Goal: Task Accomplishment & Management: Complete application form

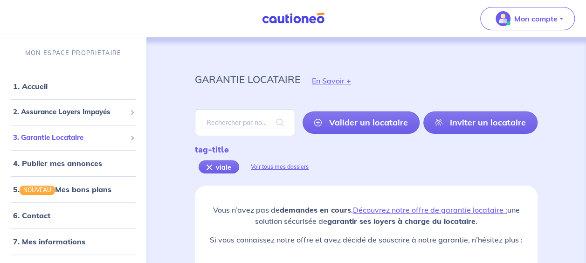
click at [73, 142] on span "3. Garantie Locataire" at bounding box center [69, 137] width 113 height 11
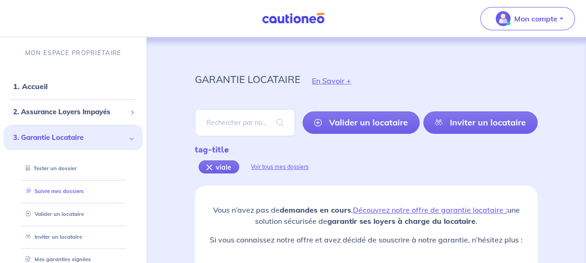
click at [65, 195] on link "Suivre mes dossiers" at bounding box center [53, 191] width 62 height 7
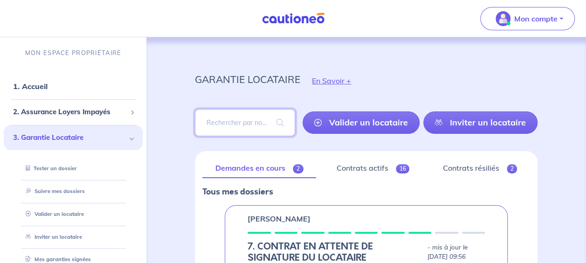
click at [219, 117] on input "search" at bounding box center [245, 122] width 100 height 27
type input "viale"
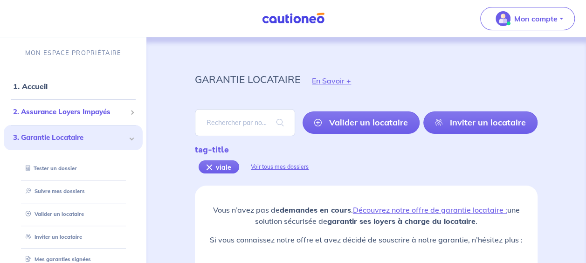
click at [58, 117] on span "2. Assurance Loyers Impayés" at bounding box center [69, 112] width 113 height 11
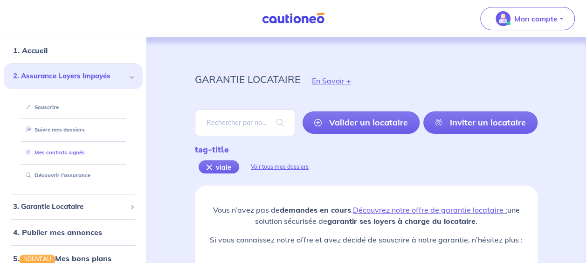
scroll to position [36, 0]
click at [90, 200] on div "3. Garantie Locataire" at bounding box center [73, 206] width 139 height 18
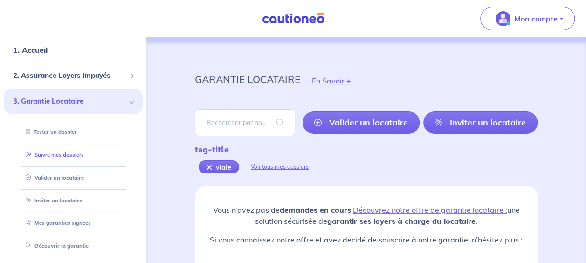
click at [69, 158] on link "Suivre mes dossiers" at bounding box center [53, 155] width 62 height 7
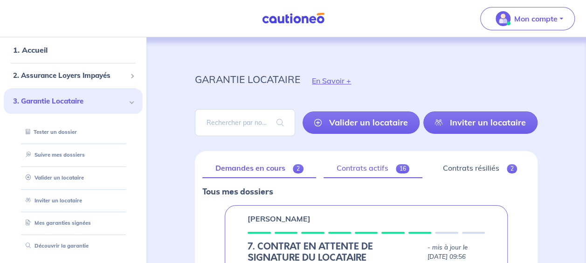
click at [346, 160] on link "Contrats actifs 16" at bounding box center [373, 169] width 99 height 20
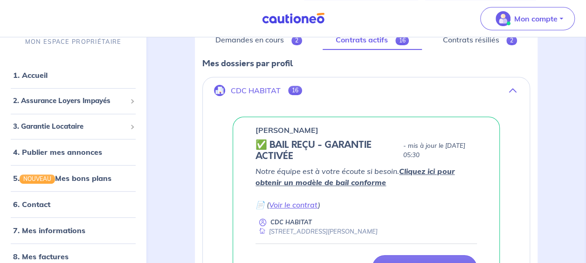
scroll to position [56, 0]
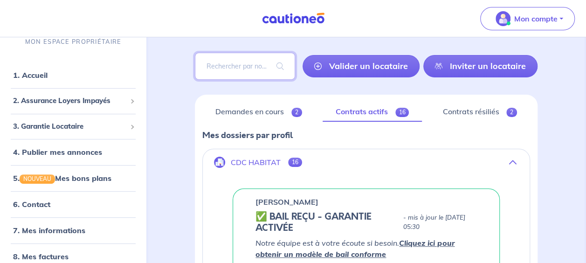
click at [237, 65] on input "search" at bounding box center [245, 66] width 100 height 27
type input "viale"
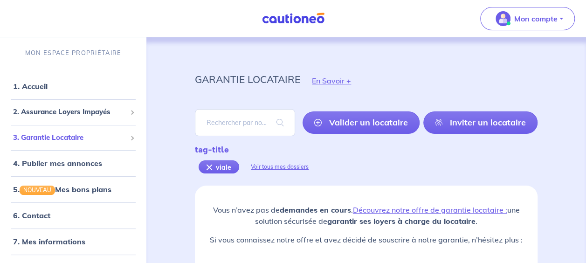
click at [50, 138] on span "3. Garantie Locataire" at bounding box center [69, 137] width 113 height 11
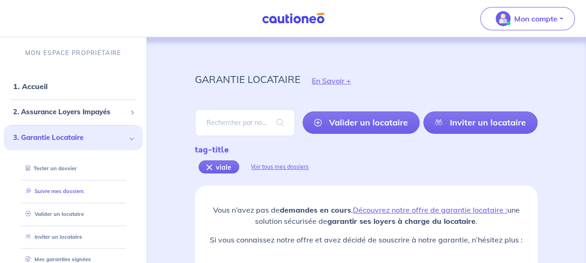
click at [53, 194] on link "Suivre mes dossiers" at bounding box center [53, 191] width 62 height 7
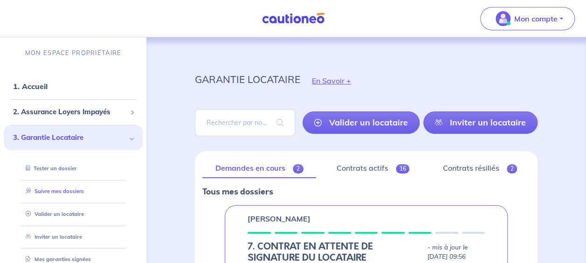
click at [48, 190] on link "Suivre mes dossiers" at bounding box center [53, 191] width 62 height 7
click at [358, 167] on link "Contrats actifs 16" at bounding box center [373, 169] width 99 height 20
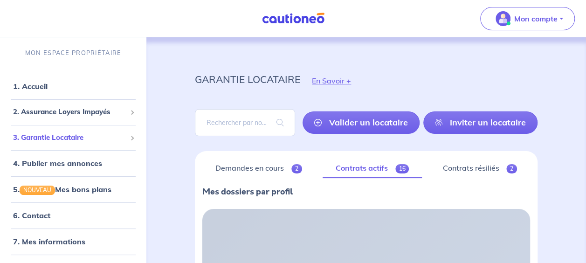
click at [119, 140] on div "3. Garantie Locataire" at bounding box center [73, 138] width 139 height 18
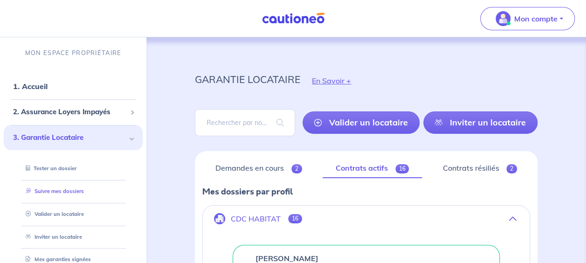
click at [74, 188] on link "Suivre mes dossiers" at bounding box center [53, 191] width 62 height 7
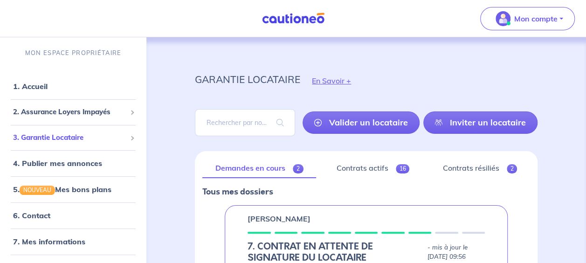
click at [99, 141] on span "3. Garantie Locataire" at bounding box center [69, 137] width 113 height 11
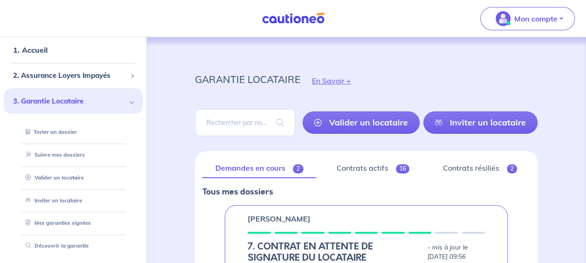
scroll to position [37, 0]
click at [67, 155] on link "Suivre mes dossiers" at bounding box center [53, 154] width 62 height 7
click at [379, 169] on link "Contrats actifs 16" at bounding box center [373, 169] width 99 height 20
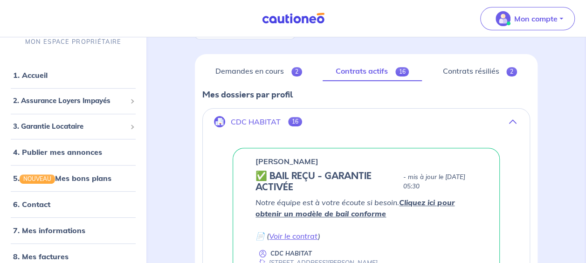
scroll to position [90, 0]
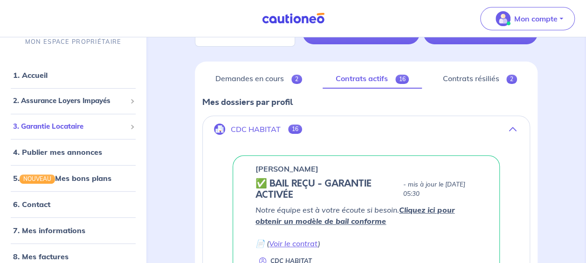
click at [79, 132] on div "3. Garantie Locataire" at bounding box center [73, 127] width 139 height 18
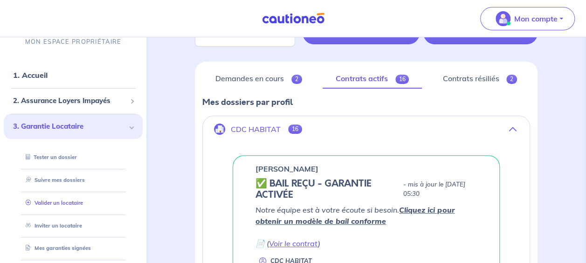
click at [69, 202] on link "Valider un locataire" at bounding box center [52, 203] width 61 height 7
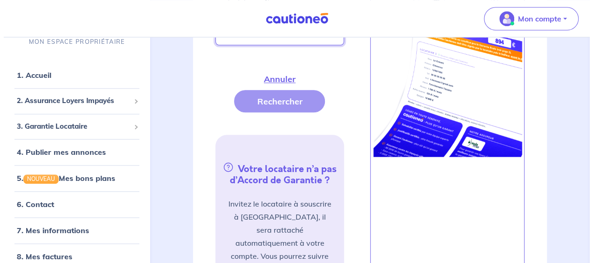
scroll to position [431, 0]
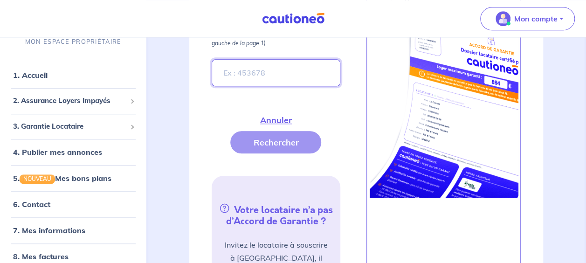
click at [261, 73] on input "Entrez le numéro de dossier présent sur l’Accord de Garantie de votre futur loc…" at bounding box center [276, 72] width 128 height 27
paste input "IwGDpE"
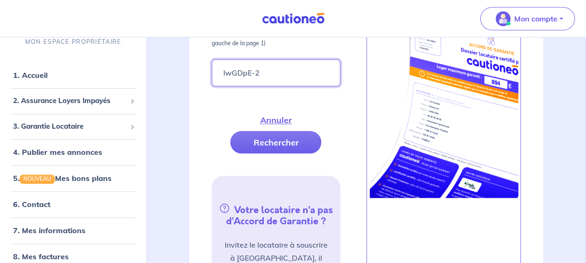
type input "IwGDpE-2"
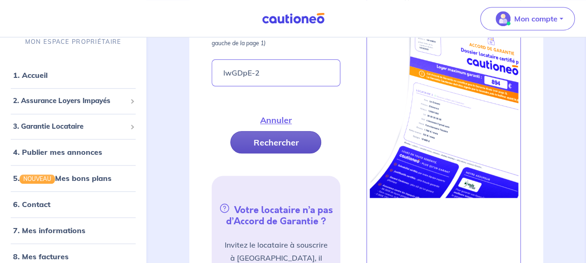
click at [271, 141] on button "Rechercher" at bounding box center [275, 142] width 91 height 22
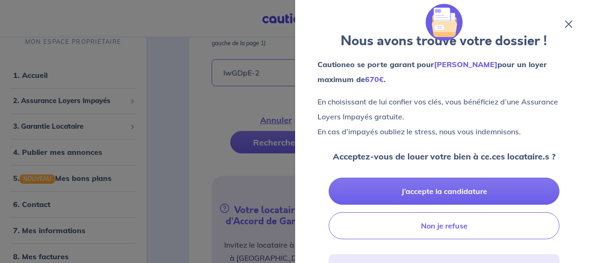
click at [272, 142] on div at bounding box center [296, 131] width 593 height 263
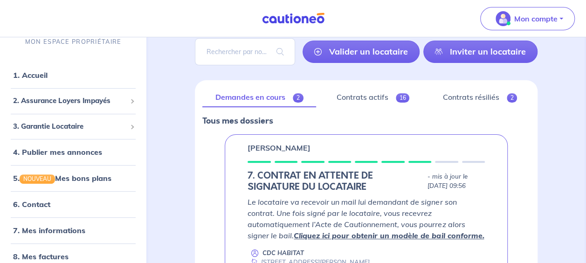
scroll to position [0, 0]
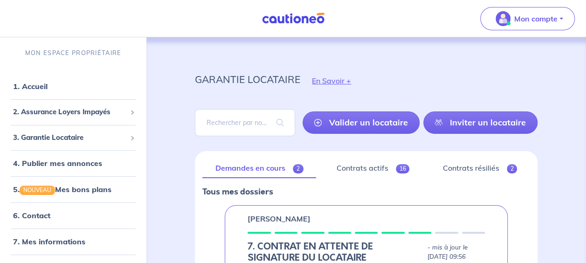
click at [229, 107] on div "Valider un locataire Inviter un locataire" at bounding box center [366, 123] width 343 height 42
click at [244, 121] on input "search" at bounding box center [245, 122] width 100 height 27
paste input "IwGDpE"
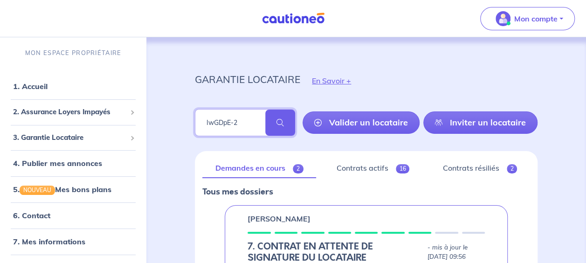
type input "IwGDpE-2"
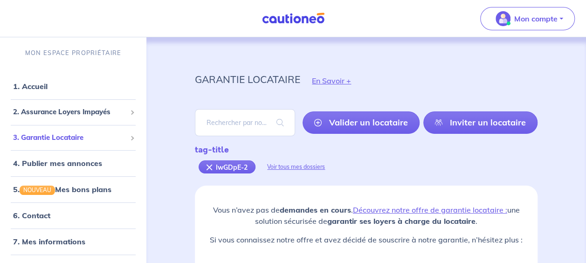
click at [78, 148] on li "3. Garantie Locataire Tester un dossier Suivre mes dossiers Valider un locatair…" at bounding box center [73, 138] width 139 height 26
click at [73, 138] on span "3. Garantie Locataire" at bounding box center [69, 137] width 113 height 11
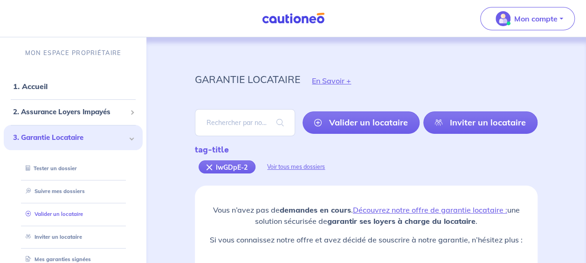
click at [56, 217] on link "Valider un locataire" at bounding box center [52, 214] width 61 height 7
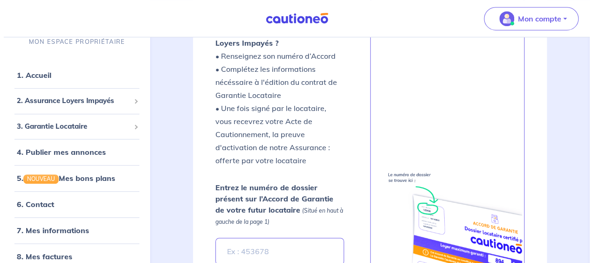
scroll to position [371, 0]
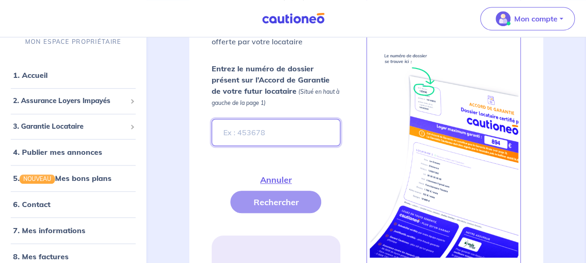
paste input "IwGDpE"
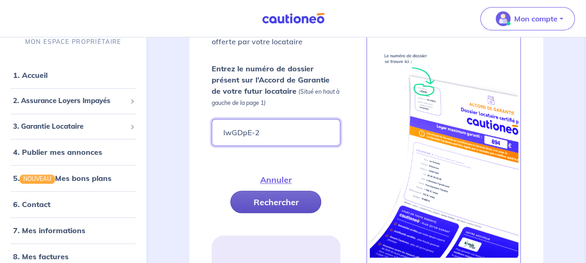
type input "IwGDpE-2"
click at [263, 209] on button "Rechercher" at bounding box center [275, 202] width 91 height 22
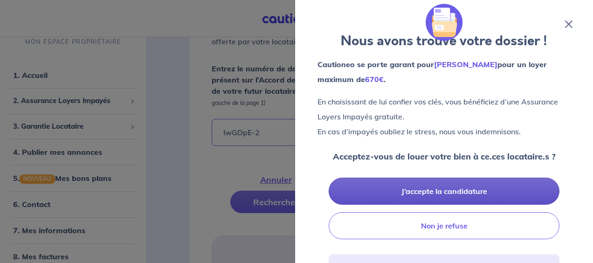
click at [419, 196] on button "J’accepte la candidature" at bounding box center [444, 191] width 231 height 27
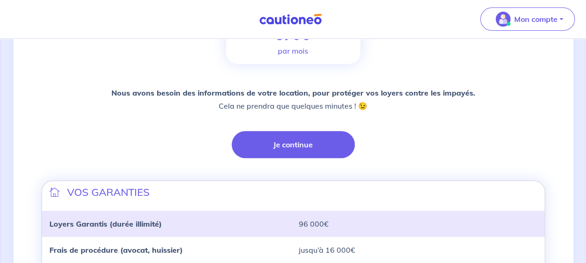
scroll to position [179, 0]
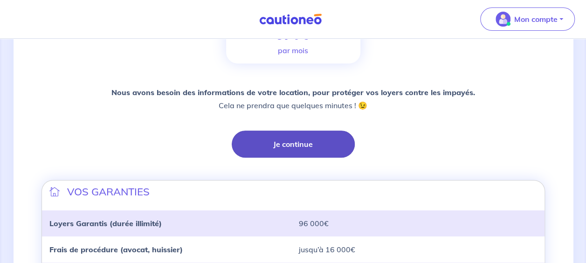
click at [301, 151] on button "Je continue" at bounding box center [293, 144] width 123 height 27
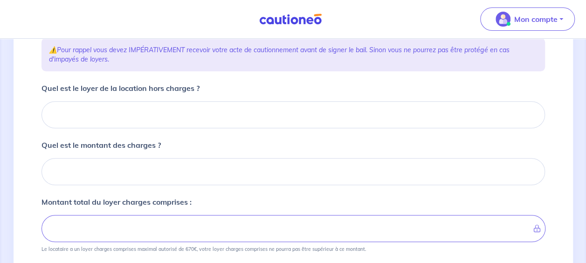
scroll to position [120, 0]
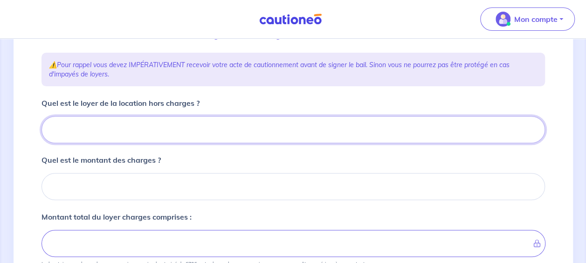
click at [146, 128] on input "Quel est le loyer de la location hors charges ?" at bounding box center [294, 129] width 504 height 27
type input "4"
type input "486"
type input "486.73"
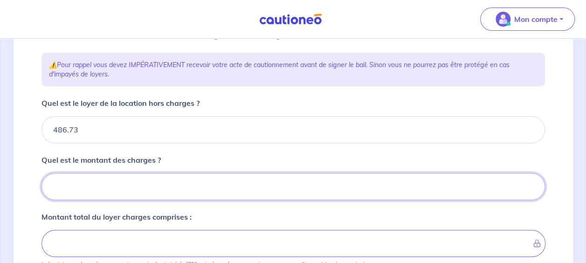
click at [110, 188] on input "Quel est le montant des charges ?" at bounding box center [294, 186] width 504 height 27
type input "76"
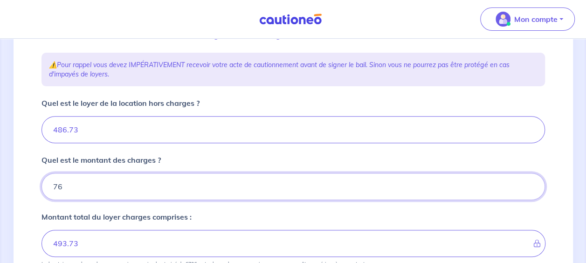
type input "562.73"
type input "76.92"
type input "563.65"
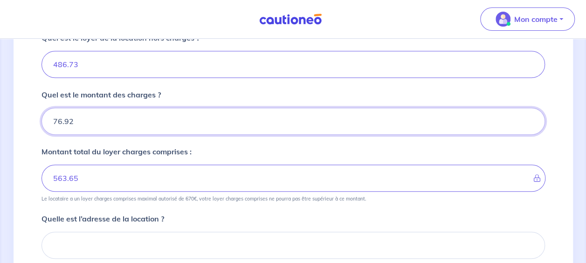
type input "76.92"
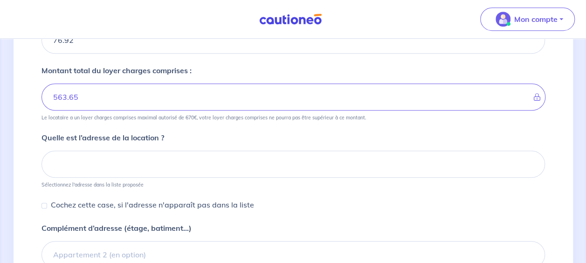
scroll to position [274, 0]
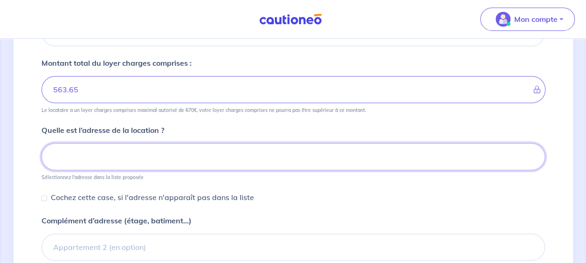
click at [98, 153] on input at bounding box center [294, 156] width 504 height 27
paste input "[STREET_ADDRESS]"
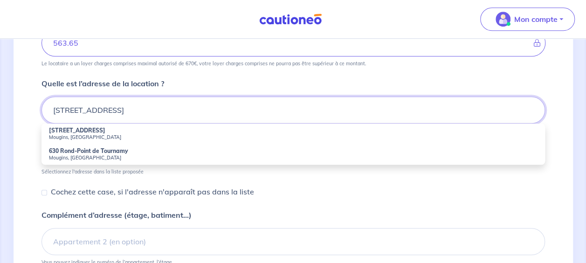
scroll to position [322, 0]
click at [85, 130] on strong "[STREET_ADDRESS]" at bounding box center [77, 129] width 56 height 7
type input "[STREET_ADDRESS]"
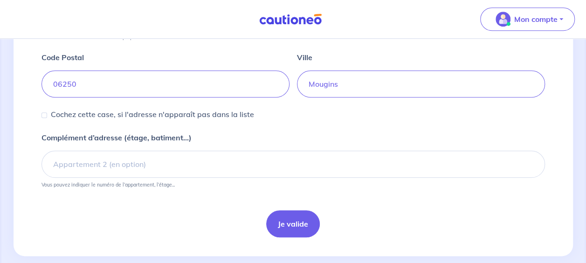
scroll to position [427, 0]
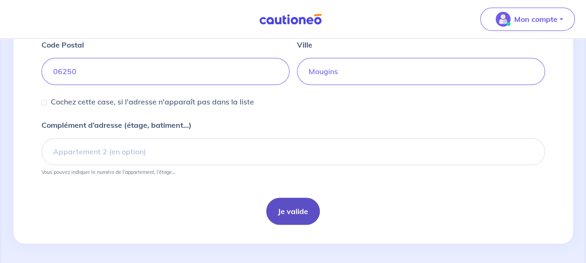
click at [280, 214] on button "Je valide" at bounding box center [293, 211] width 54 height 27
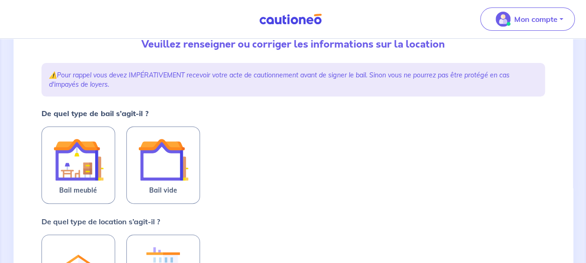
scroll to position [112, 0]
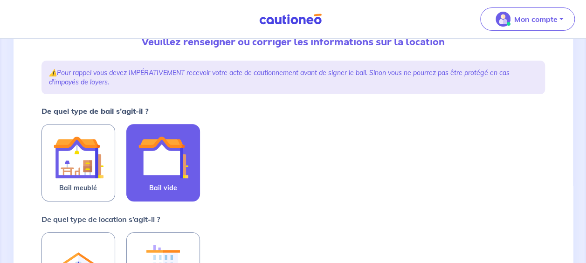
click at [174, 160] on img at bounding box center [163, 157] width 50 height 50
click at [0, 0] on input "Bail vide" at bounding box center [0, 0] width 0 height 0
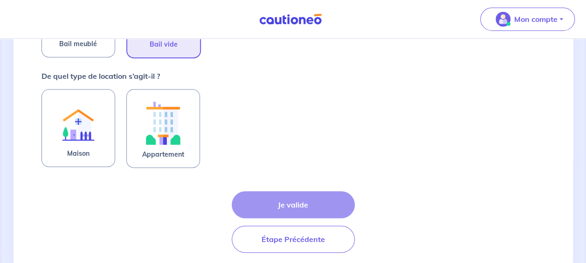
scroll to position [257, 0]
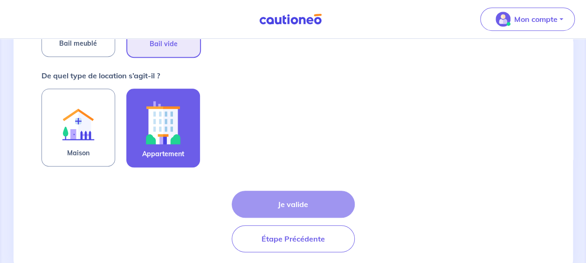
click at [177, 135] on img at bounding box center [163, 123] width 50 height 52
click at [0, 0] on input "Appartement" at bounding box center [0, 0] width 0 height 0
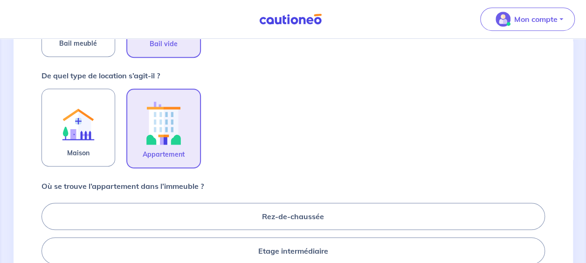
scroll to position [331, 0]
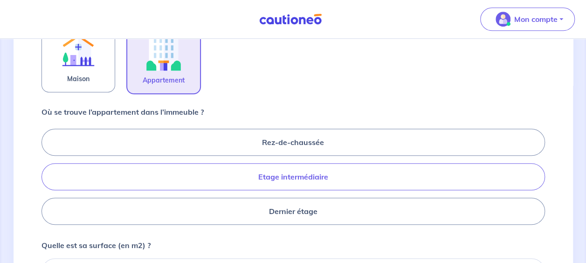
click at [250, 182] on label "Etage intermédiaire" at bounding box center [294, 176] width 504 height 27
click at [48, 180] on input "Etage intermédiaire" at bounding box center [45, 177] width 6 height 6
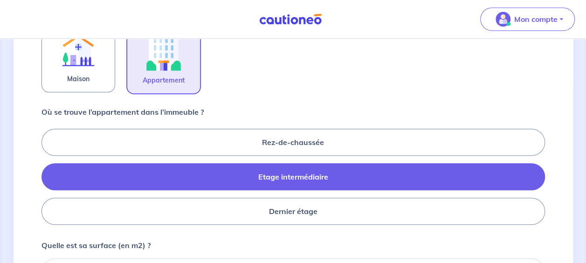
radio input "true"
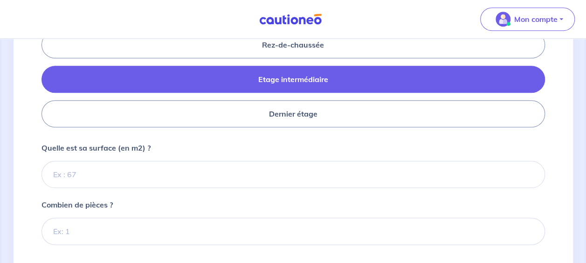
scroll to position [439, 0]
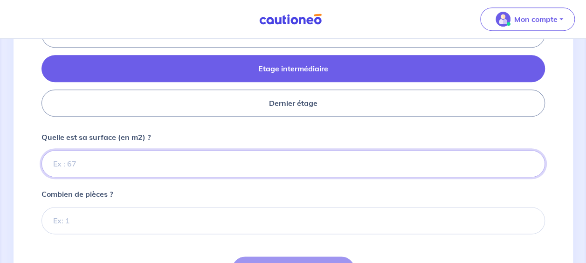
click at [222, 165] on input "Quelle est sa surface (en m2) ?" at bounding box center [294, 163] width 504 height 27
type input "29"
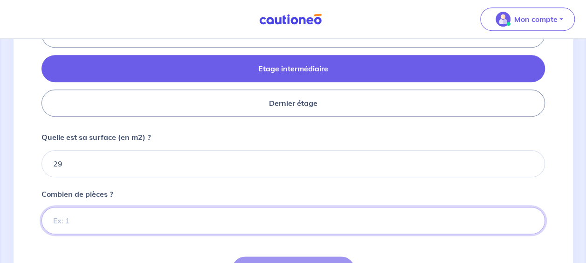
click at [87, 215] on input "Combien de pièces ?" at bounding box center [294, 220] width 504 height 27
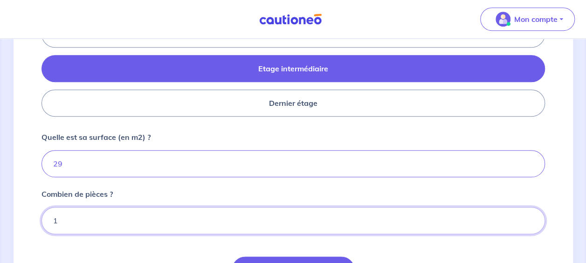
type input "1"
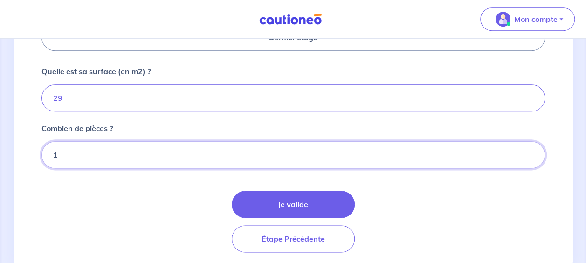
scroll to position [506, 0]
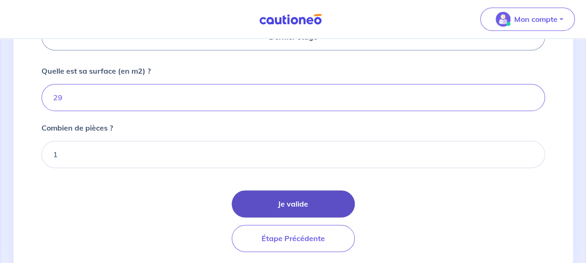
click at [301, 199] on button "Je valide" at bounding box center [293, 203] width 123 height 27
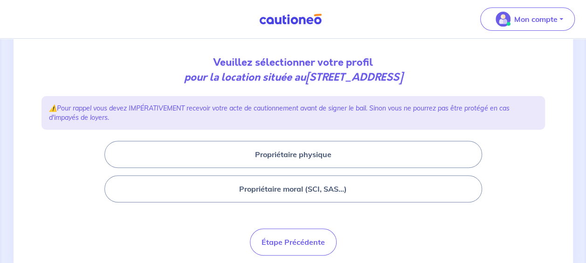
scroll to position [104, 0]
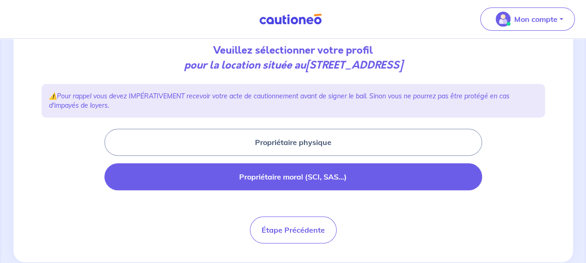
click at [298, 165] on button "Propriétaire moral (SCI, SAS...)" at bounding box center [293, 176] width 378 height 27
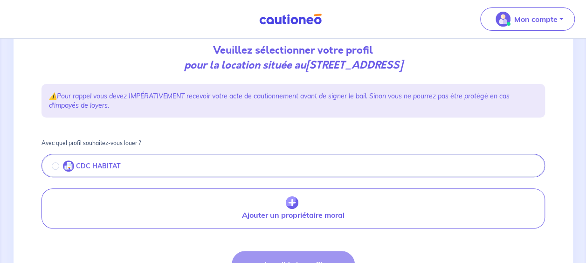
click at [291, 174] on button "CDC HABITAT" at bounding box center [293, 167] width 502 height 20
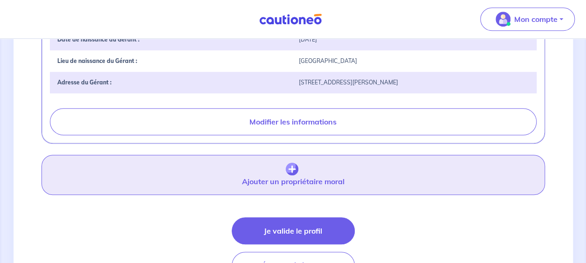
scroll to position [389, 0]
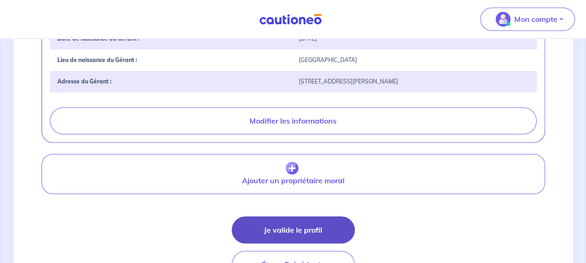
click at [291, 221] on button "Je valide le profil" at bounding box center [293, 229] width 123 height 27
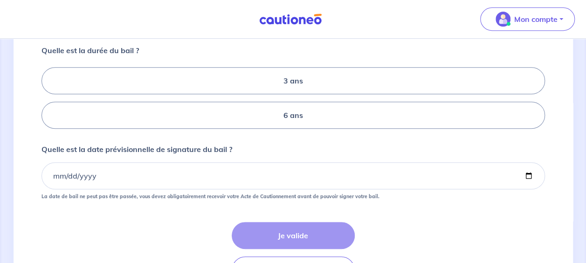
scroll to position [143, 0]
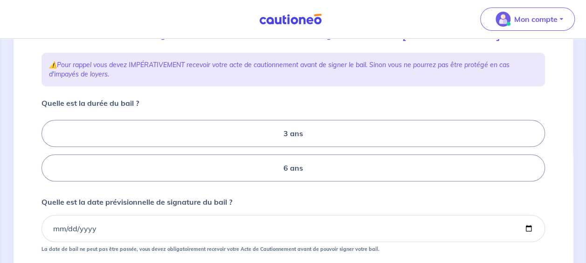
click at [305, 161] on div "3 ans 6 ans" at bounding box center [294, 150] width 504 height 69
click at [297, 181] on label "6 ans" at bounding box center [294, 167] width 504 height 27
click at [48, 154] on input "6 ans" at bounding box center [45, 151] width 6 height 6
radio input "true"
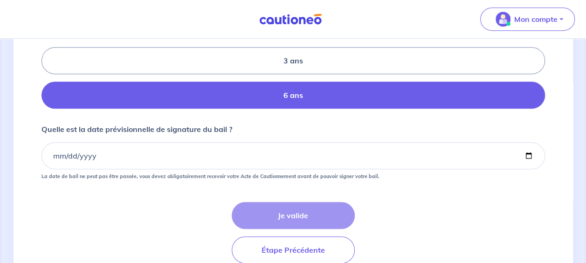
scroll to position [220, 0]
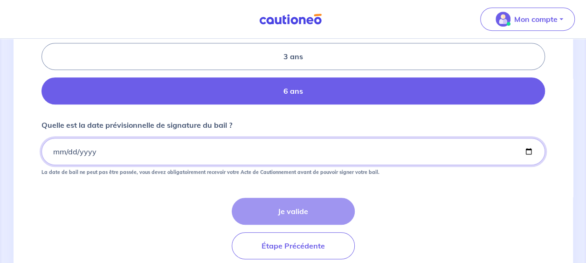
click at [77, 159] on input "Quelle est la date prévisionnelle de signature du bail ?" at bounding box center [294, 151] width 504 height 27
click at [533, 165] on input "Quelle est la date prévisionnelle de signature du bail ?" at bounding box center [294, 151] width 504 height 27
type input "[DATE]"
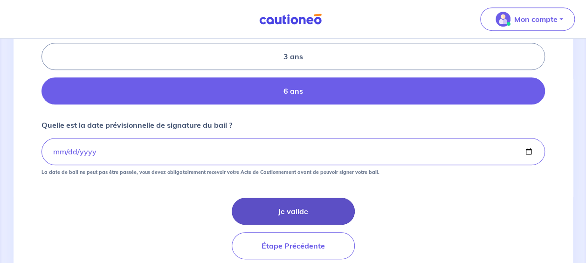
click at [333, 224] on button "Je valide" at bounding box center [293, 211] width 123 height 27
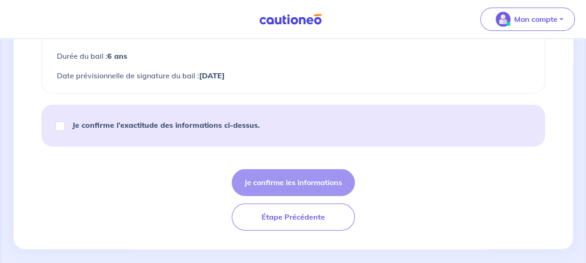
scroll to position [595, 0]
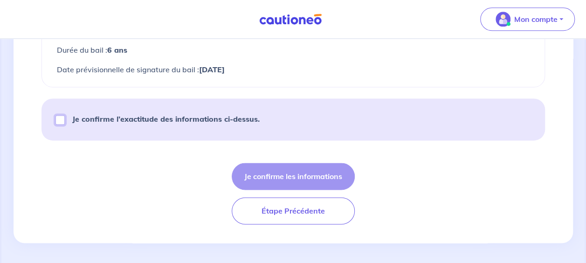
click at [56, 119] on input "Je confirme l’exactitude des informations ci-dessus." at bounding box center [60, 119] width 9 height 9
checkbox input "true"
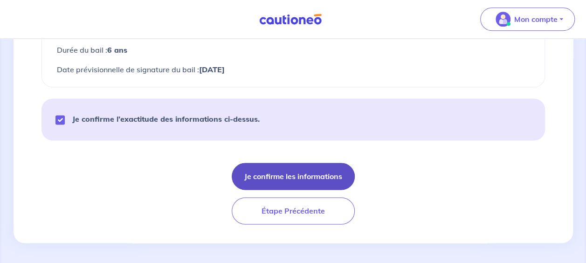
click at [304, 167] on button "Je confirme les informations" at bounding box center [293, 176] width 123 height 27
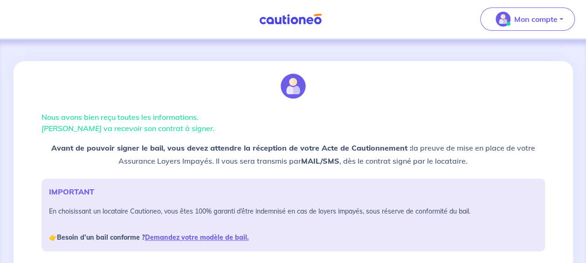
scroll to position [221, 0]
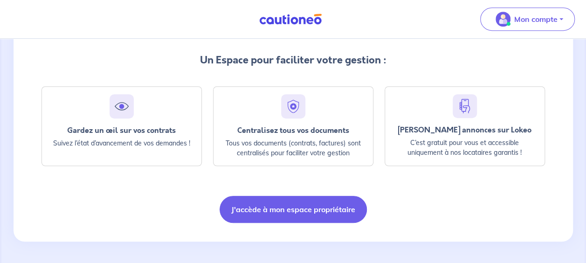
click at [297, 224] on div "Nous avons bien reçu toutes les informations. [PERSON_NAME] va recevoir son con…" at bounding box center [293, 37] width 515 height 394
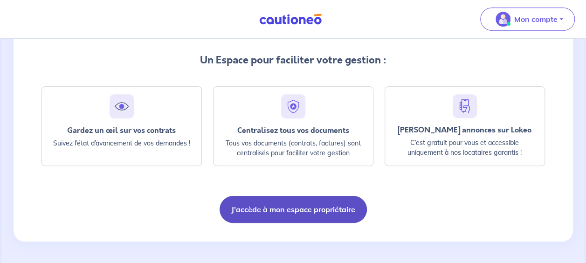
click at [297, 216] on button "J'accède à mon espace propriétaire" at bounding box center [293, 209] width 147 height 27
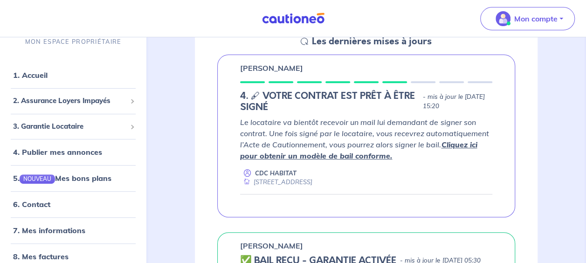
scroll to position [146, 0]
